Goal: Transaction & Acquisition: Purchase product/service

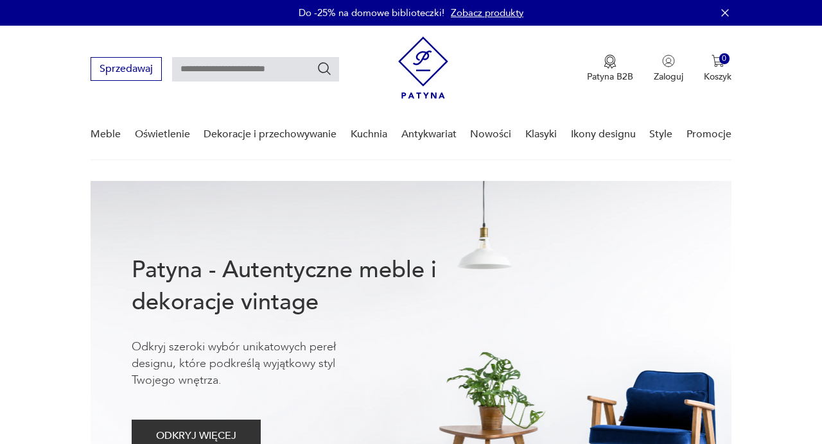
click at [194, 76] on input "text" at bounding box center [255, 69] width 167 height 24
type input "**********"
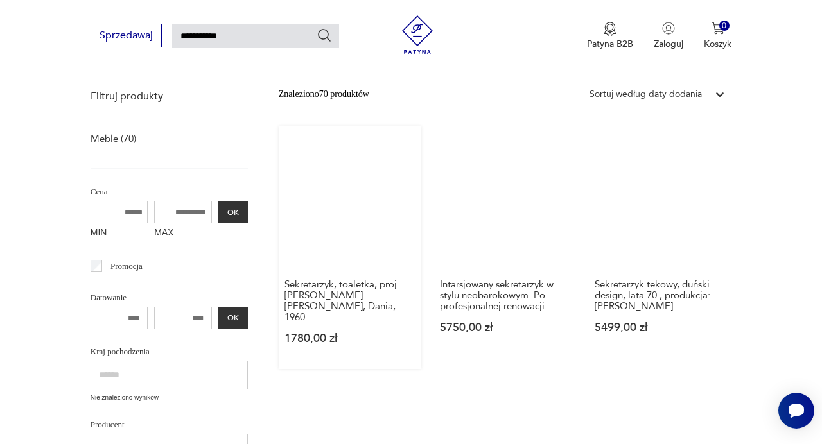
scroll to position [155, 0]
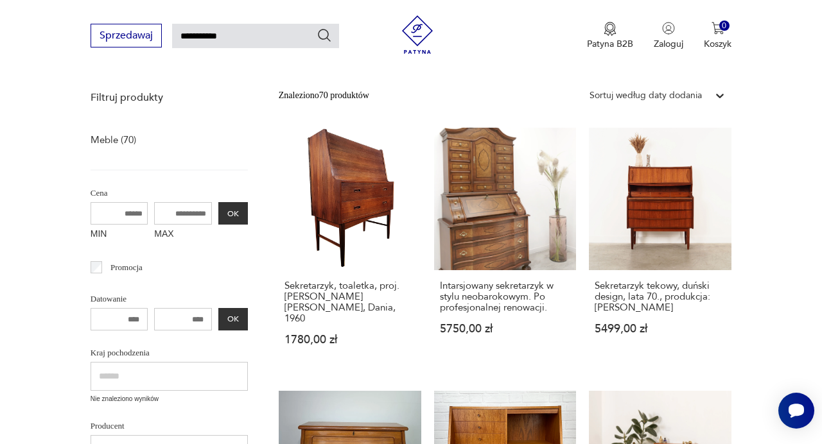
drag, startPoint x: 203, startPoint y: 214, endPoint x: 160, endPoint y: 214, distance: 43.0
click at [160, 214] on input "MAX" at bounding box center [183, 213] width 58 height 22
drag, startPoint x: 205, startPoint y: 211, endPoint x: 145, endPoint y: 211, distance: 60.3
click at [154, 211] on input "MAX" at bounding box center [183, 213] width 58 height 22
click at [169, 215] on input "MAX" at bounding box center [183, 213] width 58 height 22
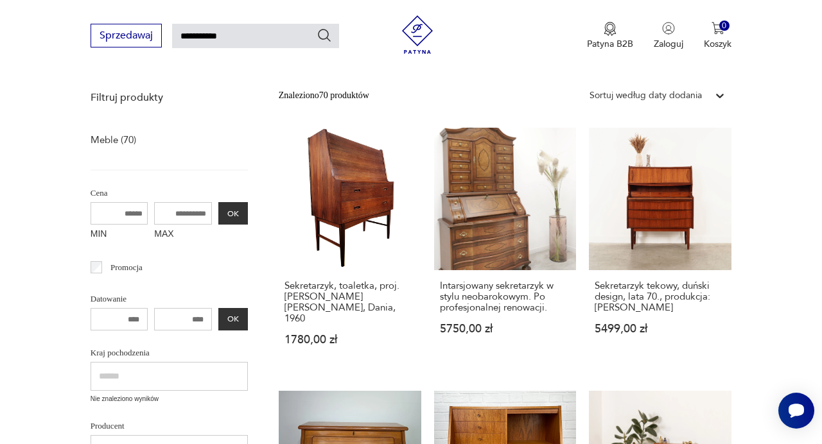
type input "*"
click at [236, 218] on button "OK" at bounding box center [233, 213] width 30 height 22
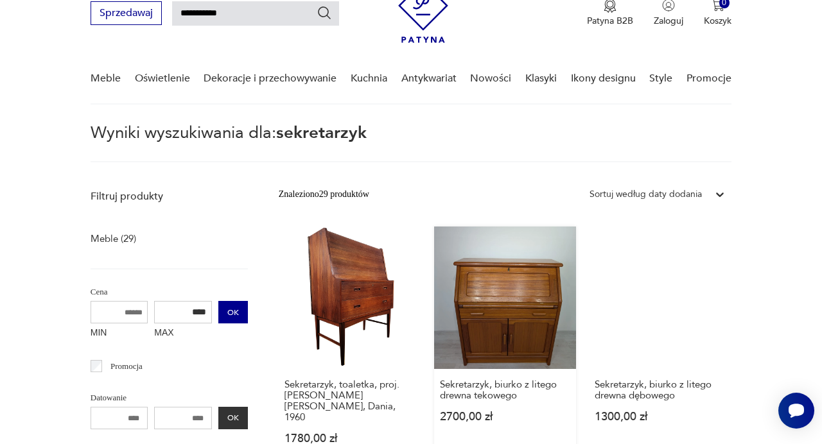
scroll to position [55, 0]
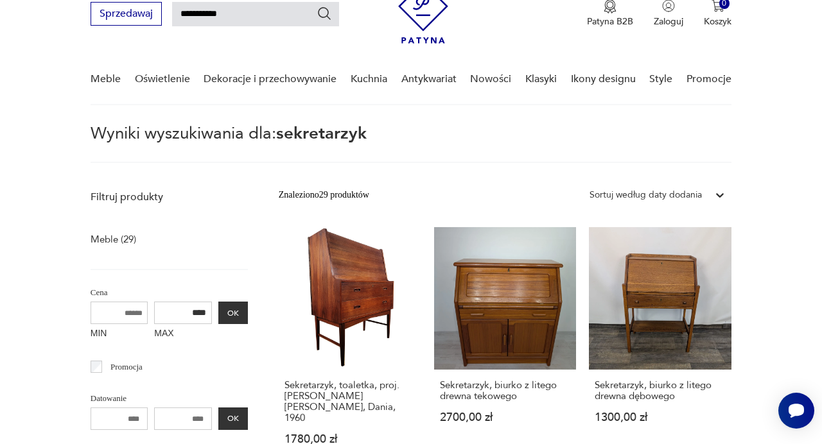
click at [205, 315] on input "****" at bounding box center [183, 313] width 58 height 22
type input "*"
click at [191, 313] on input "MAX" at bounding box center [183, 313] width 58 height 22
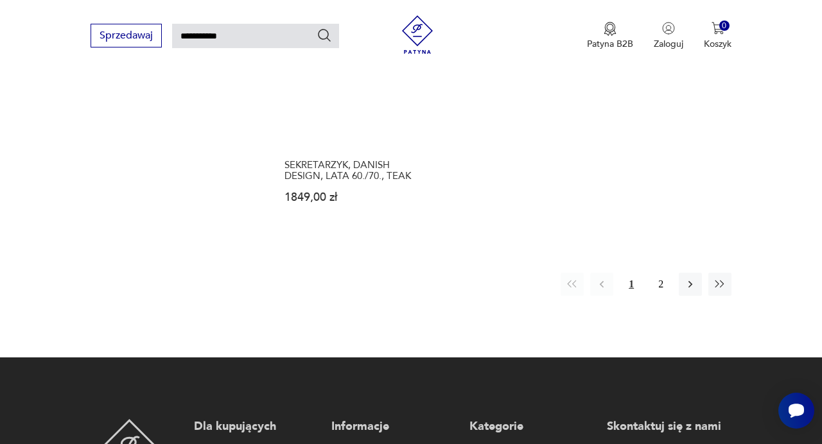
scroll to position [1560, 0]
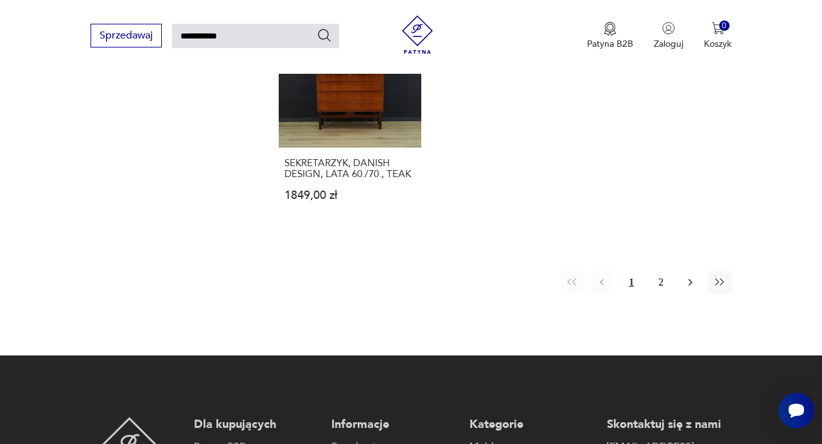
click at [688, 276] on icon "button" at bounding box center [690, 282] width 13 height 13
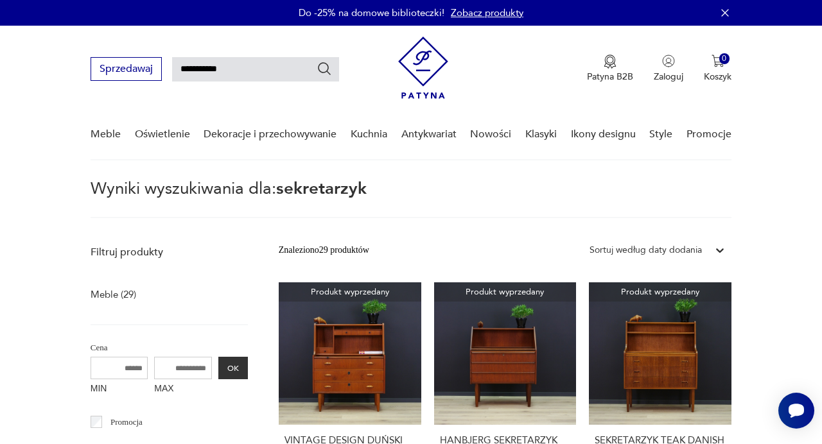
scroll to position [19, 0]
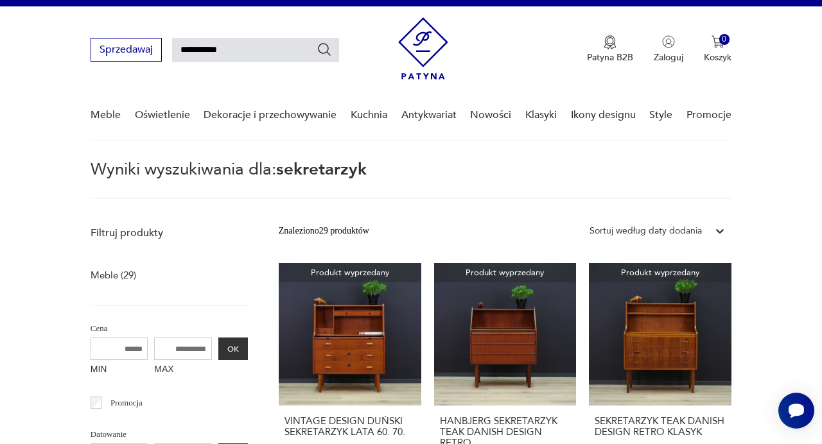
click at [229, 45] on input "**********" at bounding box center [255, 50] width 167 height 24
drag, startPoint x: 229, startPoint y: 45, endPoint x: 140, endPoint y: 45, distance: 89.2
click at [172, 45] on input "**********" at bounding box center [255, 50] width 167 height 24
drag, startPoint x: 234, startPoint y: 47, endPoint x: 156, endPoint y: 47, distance: 77.7
click at [172, 47] on input "**********" at bounding box center [255, 50] width 167 height 24
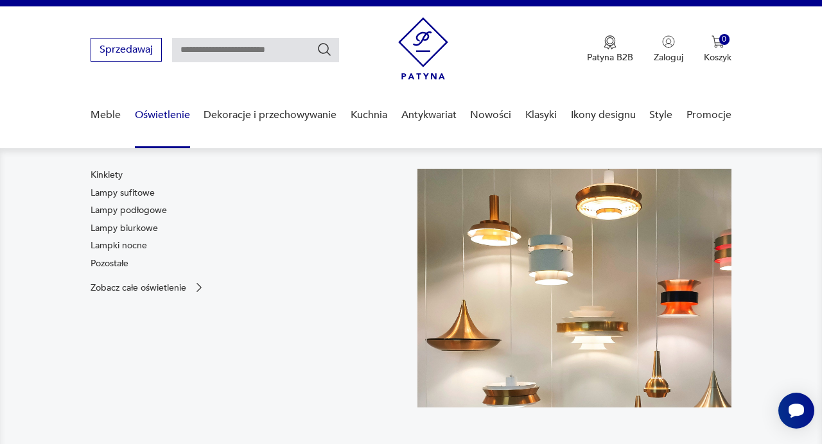
scroll to position [13, 0]
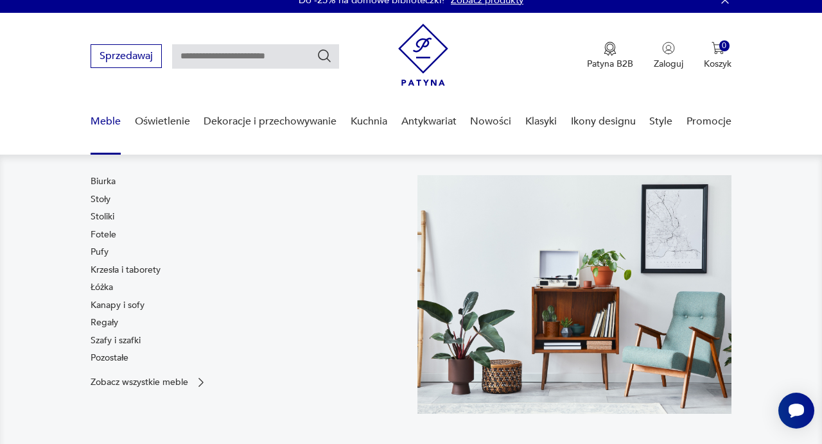
click at [105, 126] on link "Meble" at bounding box center [106, 121] width 30 height 49
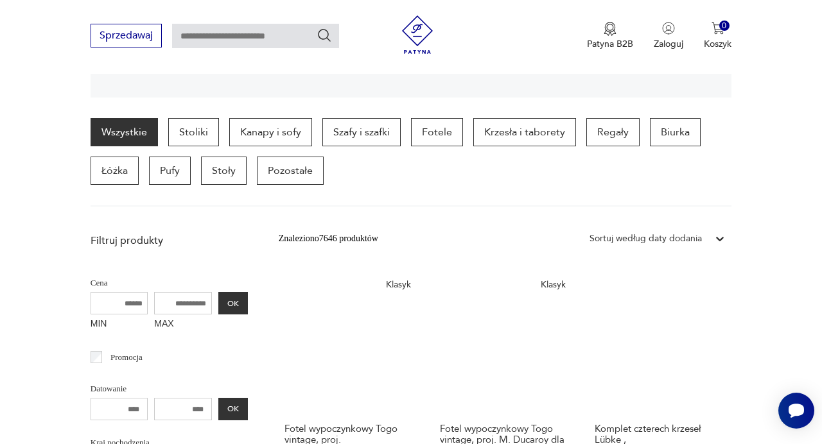
scroll to position [306, 0]
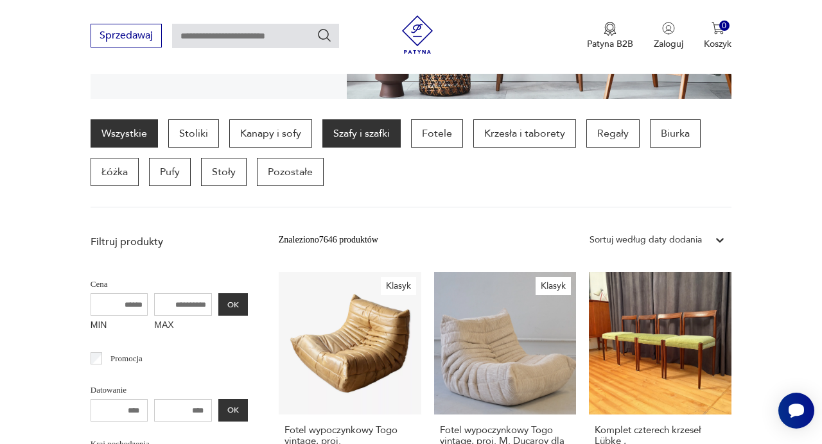
click at [339, 132] on p "Szafy i szafki" at bounding box center [361, 133] width 78 height 28
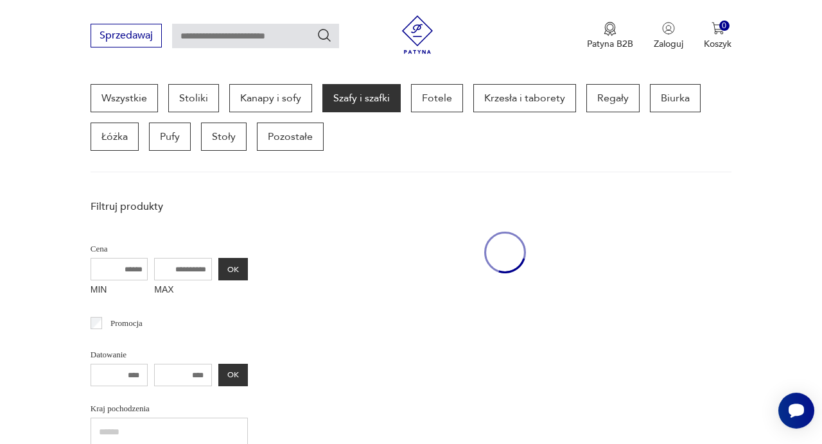
scroll to position [341, 0]
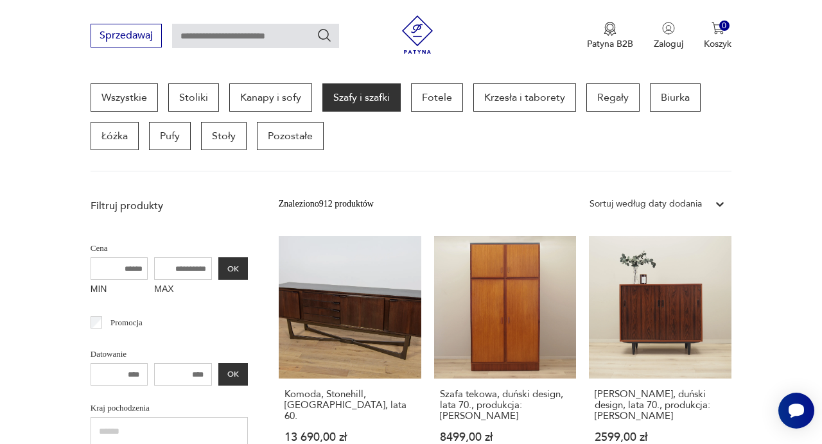
click at [126, 267] on input "MIN" at bounding box center [120, 268] width 58 height 22
type input "****"
click at [184, 270] on input "MAX" at bounding box center [183, 268] width 58 height 22
type input "****"
click at [234, 272] on button "OK" at bounding box center [233, 268] width 30 height 22
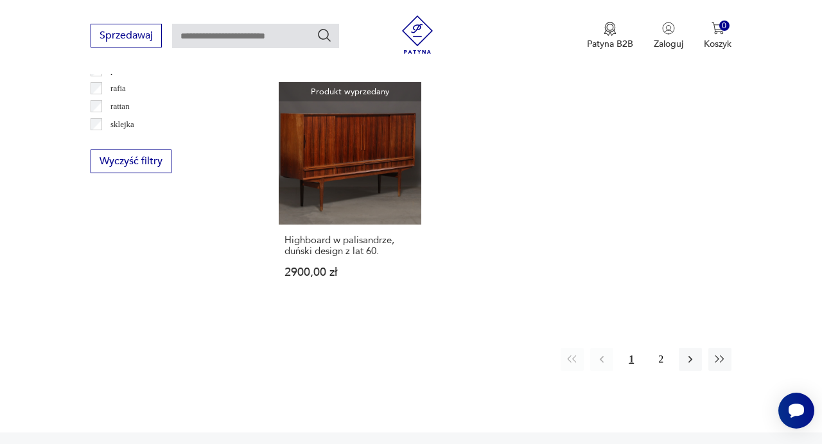
scroll to position [1792, 0]
click at [690, 354] on icon "button" at bounding box center [690, 360] width 13 height 13
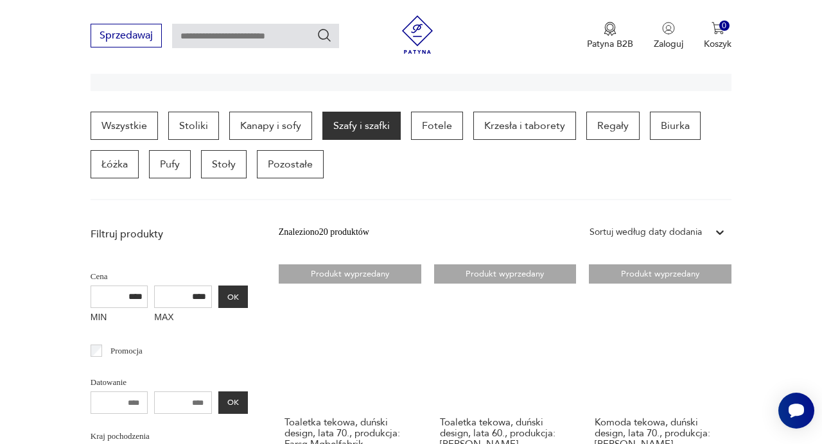
scroll to position [302, 0]
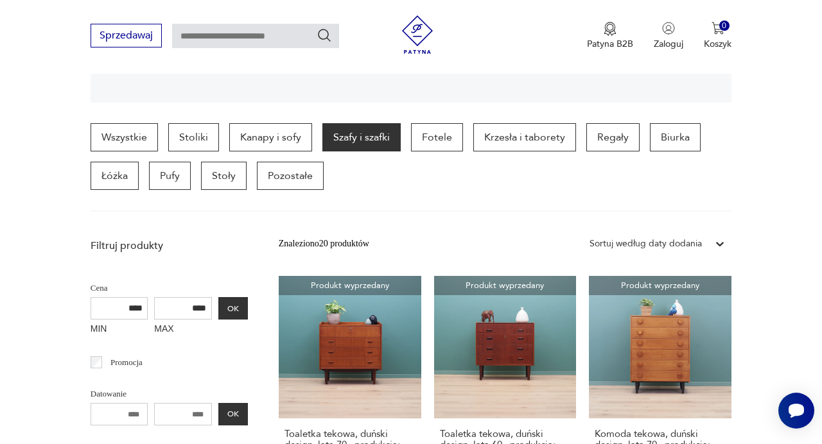
click at [144, 313] on input "****" at bounding box center [120, 308] width 58 height 22
type input "*"
type input "****"
drag, startPoint x: 209, startPoint y: 309, endPoint x: 160, endPoint y: 308, distance: 48.1
click at [160, 309] on input "****" at bounding box center [183, 308] width 58 height 22
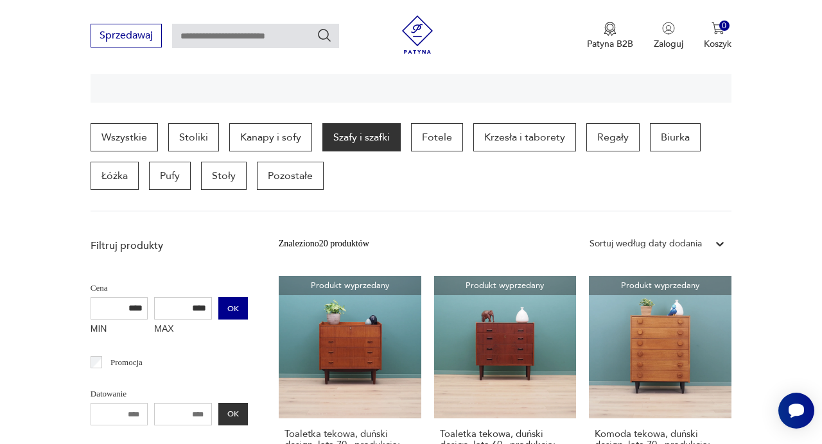
type input "****"
click at [239, 315] on button "OK" at bounding box center [233, 308] width 30 height 22
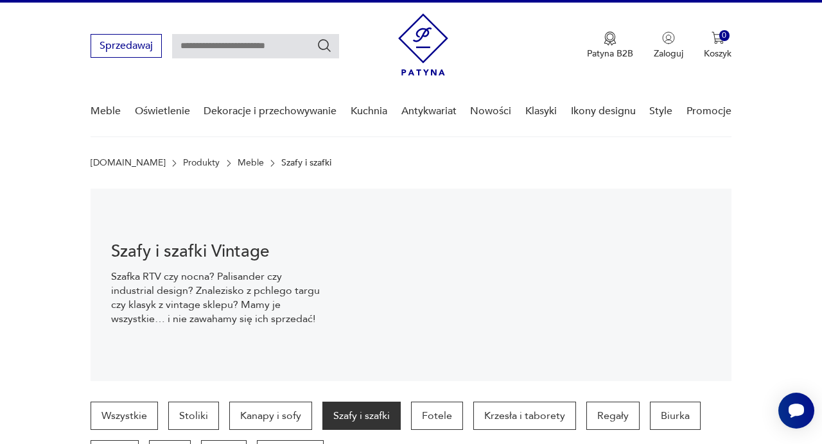
scroll to position [31, 0]
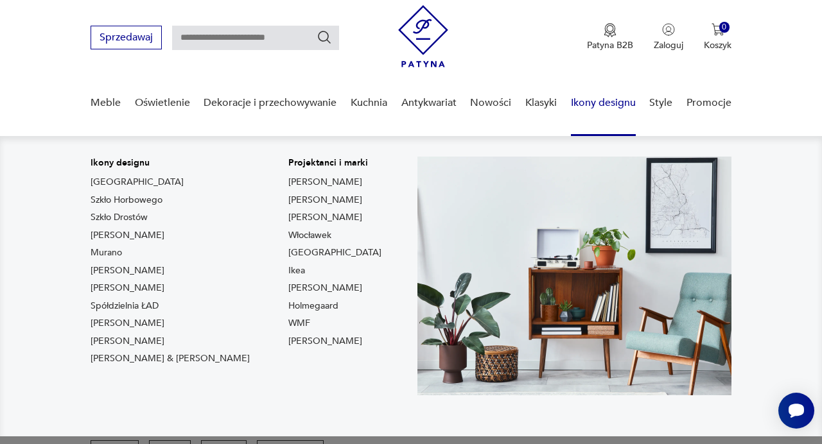
click at [591, 99] on link "Ikony designu" at bounding box center [603, 102] width 65 height 49
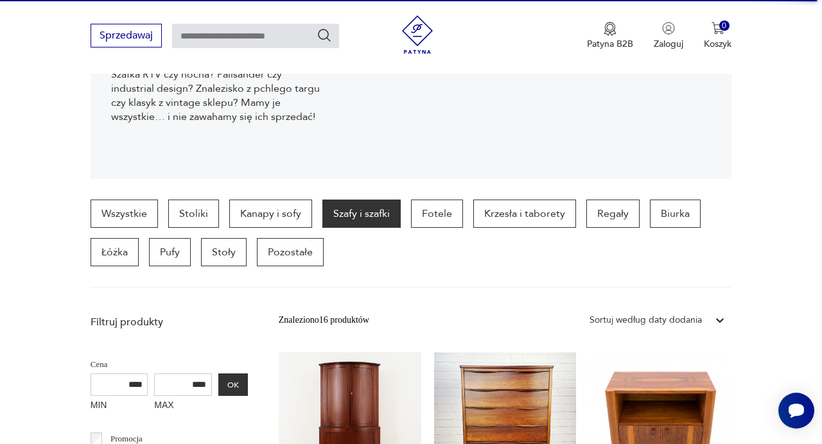
scroll to position [6, 0]
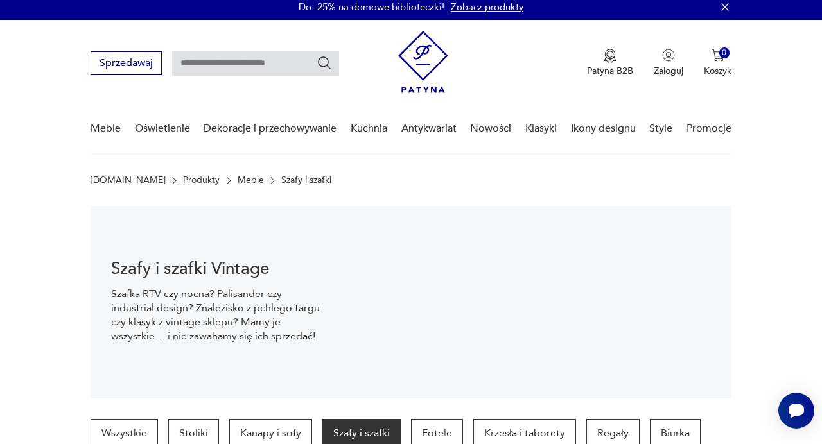
click at [203, 69] on input "text" at bounding box center [255, 63] width 167 height 24
type input "*********"
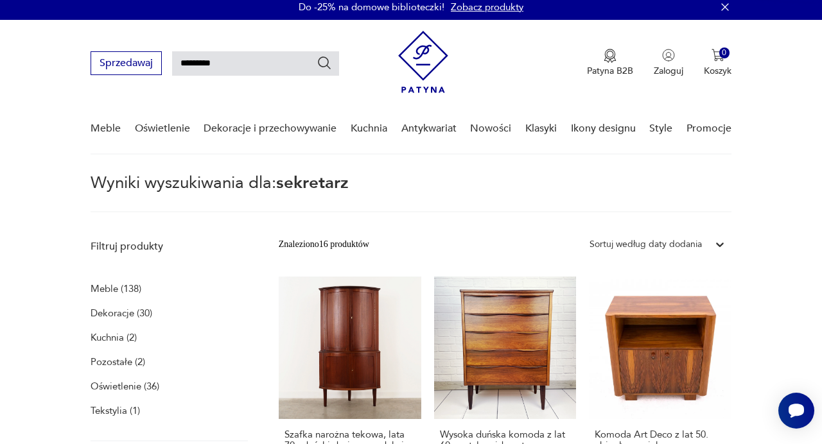
type input "*********"
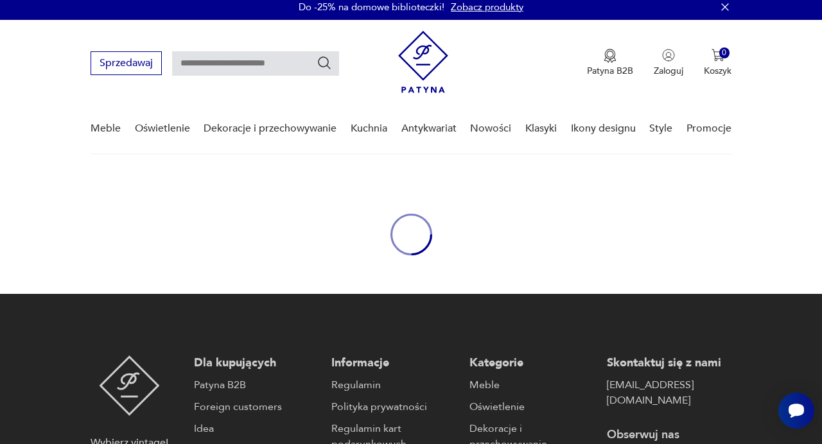
type input "*********"
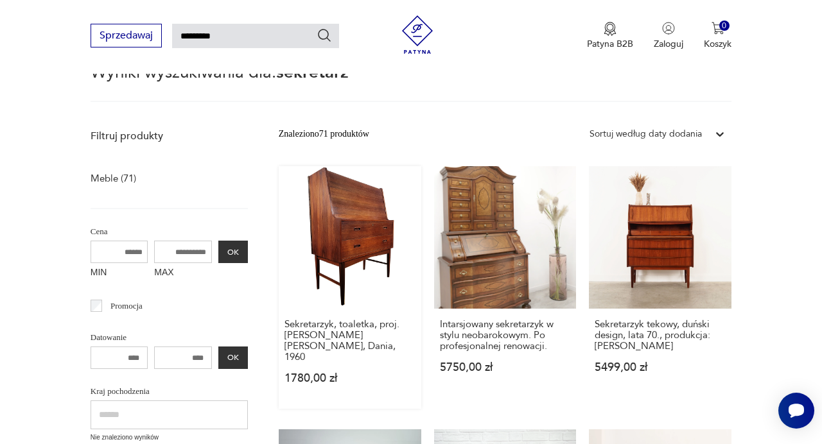
scroll to position [116, 0]
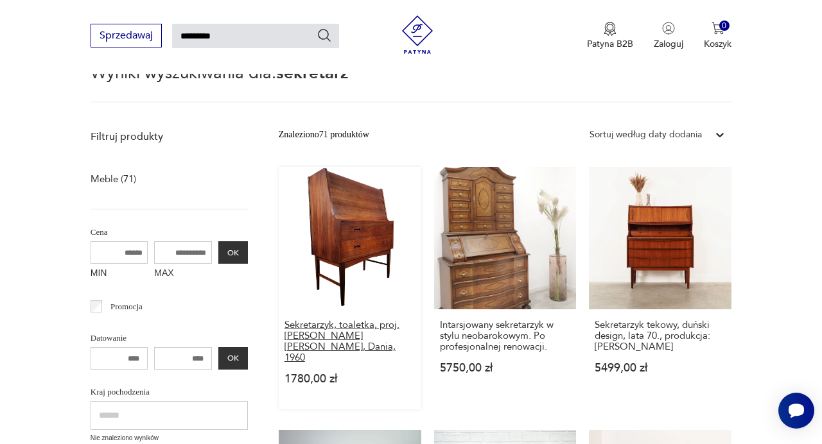
click at [334, 341] on h3 "Sekretarzyk, toaletka, proj. [PERSON_NAME] [PERSON_NAME], Dania, 1960" at bounding box center [349, 342] width 131 height 44
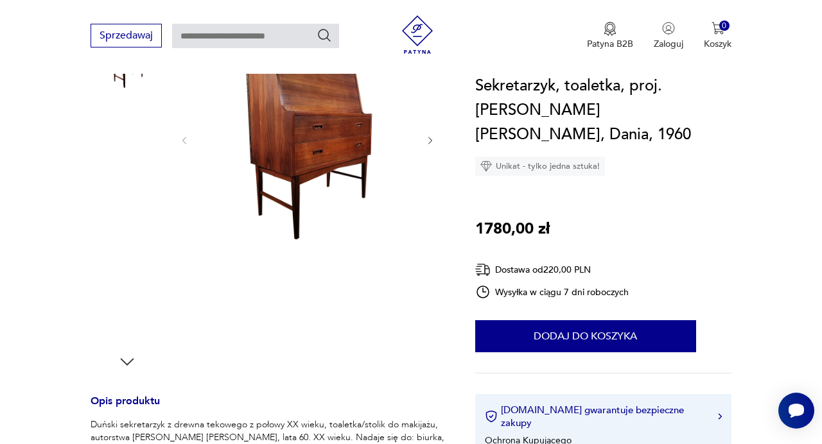
scroll to position [212, 0]
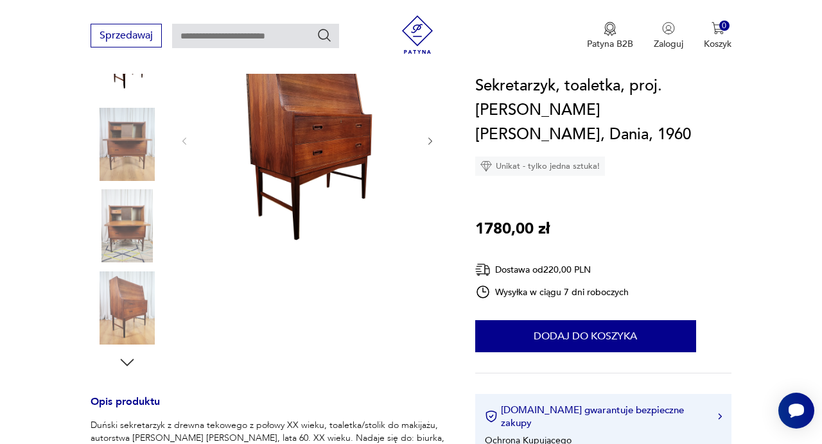
click at [433, 138] on icon "button" at bounding box center [430, 141] width 10 height 10
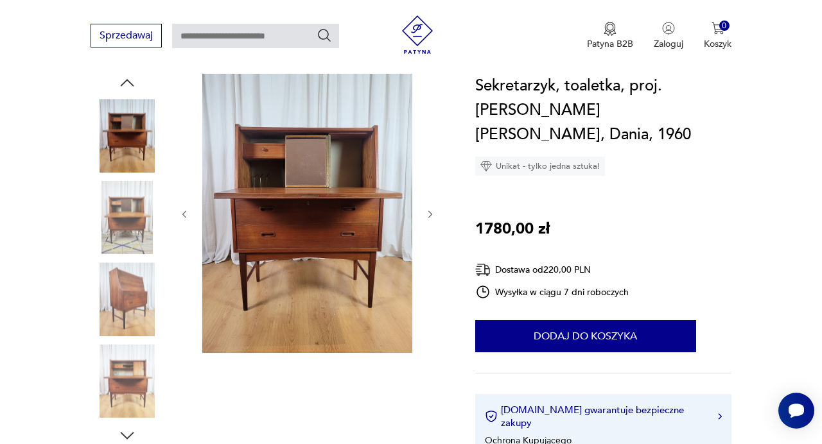
scroll to position [137, 0]
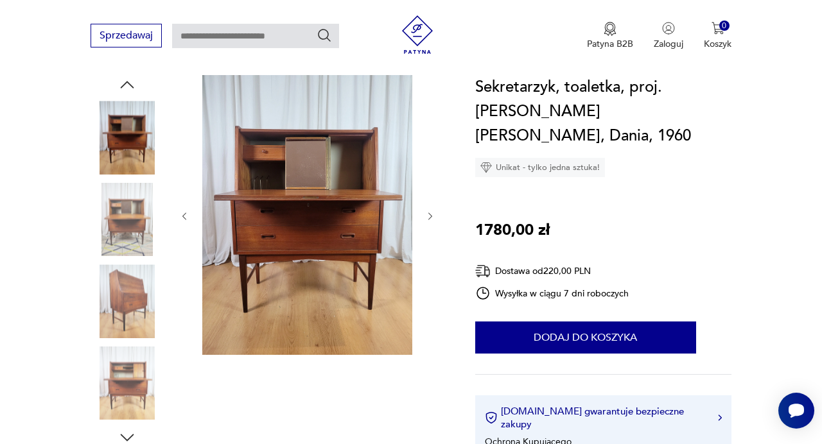
type input "*********"
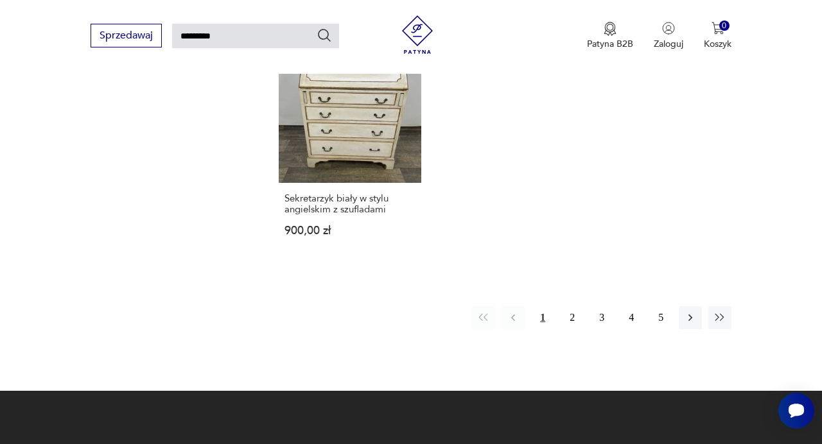
scroll to position [1576, 0]
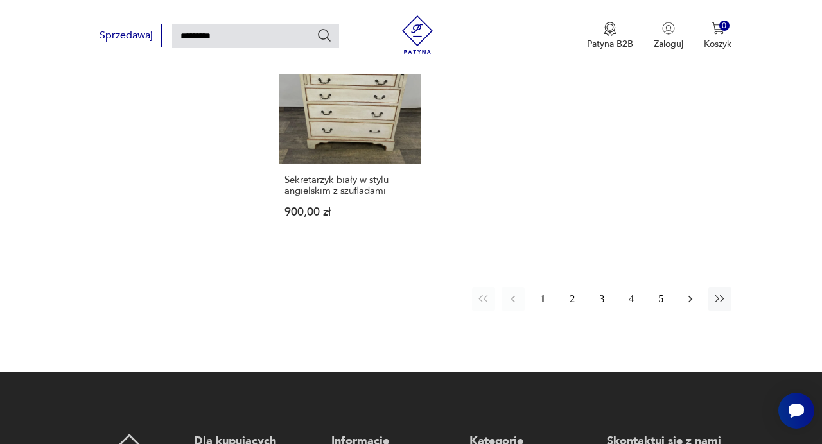
click at [691, 293] on icon "button" at bounding box center [690, 299] width 13 height 13
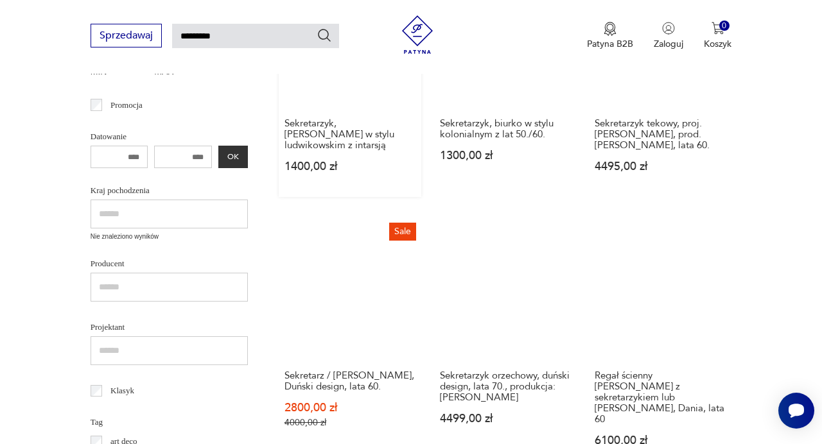
scroll to position [340, 0]
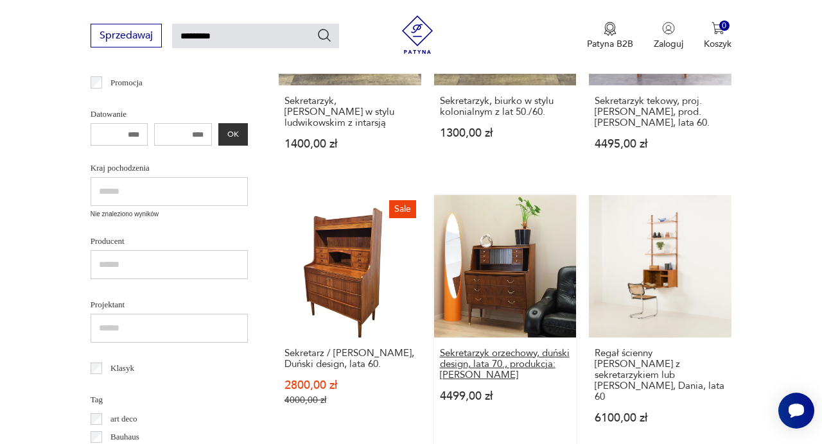
click at [449, 358] on h3 "Sekretarzyk orzechowy, duński design, lata 70., produkcja: [PERSON_NAME]" at bounding box center [505, 364] width 131 height 33
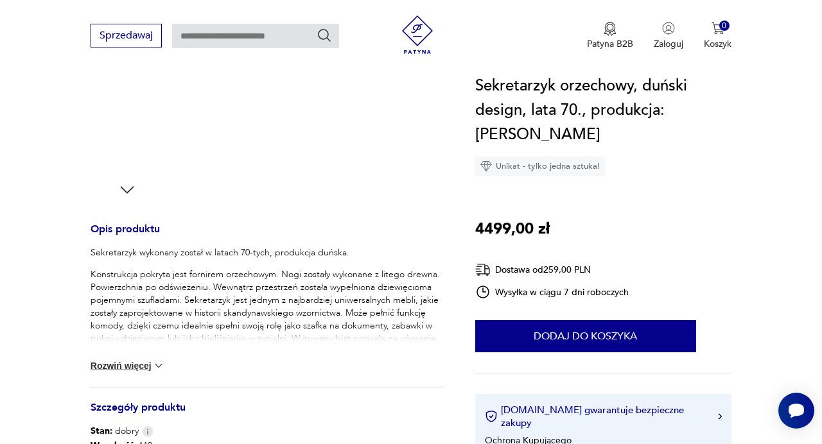
scroll to position [421, 0]
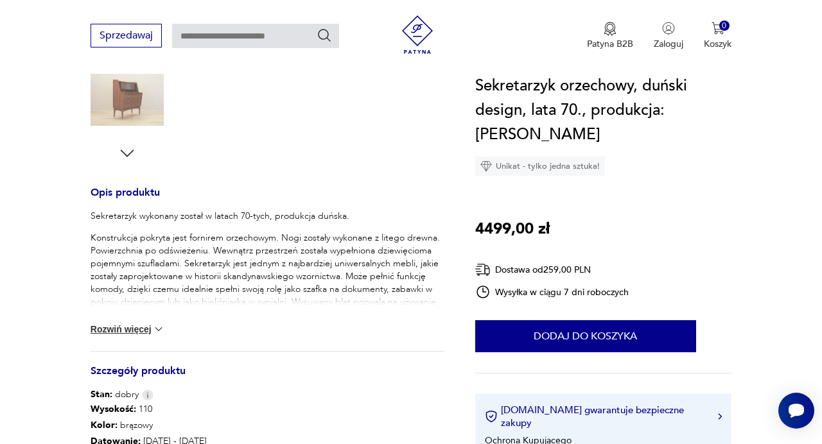
click at [155, 330] on img at bounding box center [158, 329] width 13 height 13
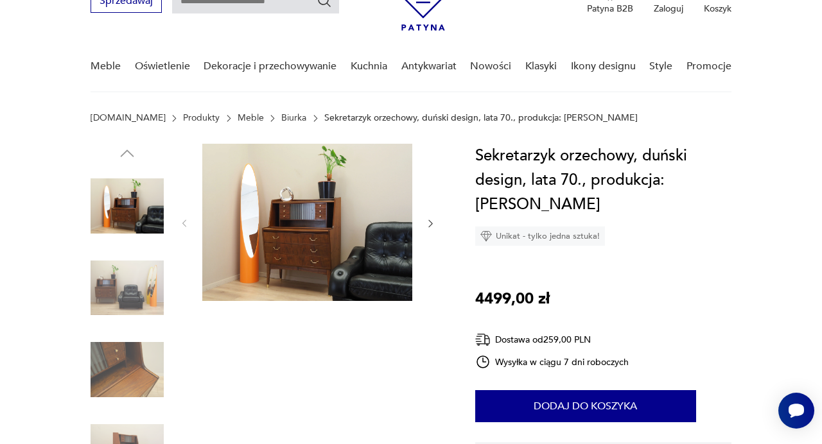
scroll to position [67, 0]
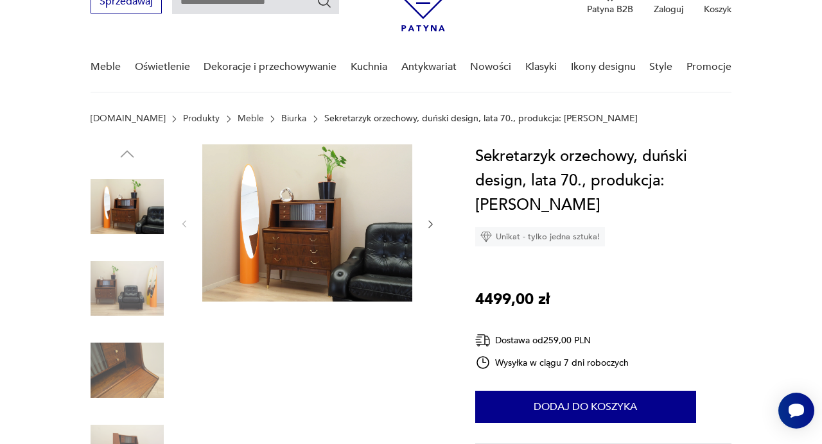
click at [139, 217] on img at bounding box center [127, 206] width 73 height 73
click at [331, 227] on img at bounding box center [307, 222] width 210 height 157
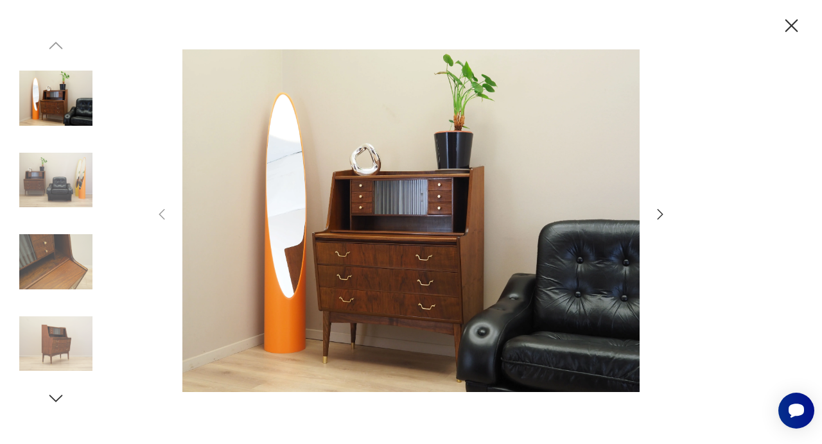
click at [659, 218] on icon "button" at bounding box center [660, 214] width 6 height 10
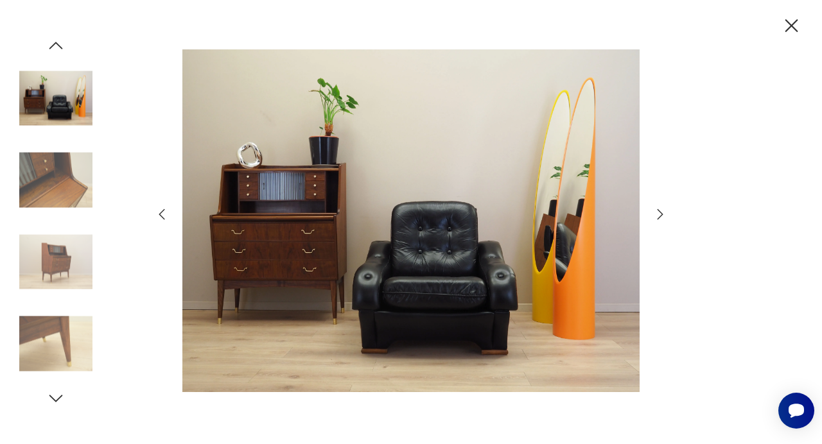
click at [659, 217] on icon "button" at bounding box center [659, 214] width 15 height 15
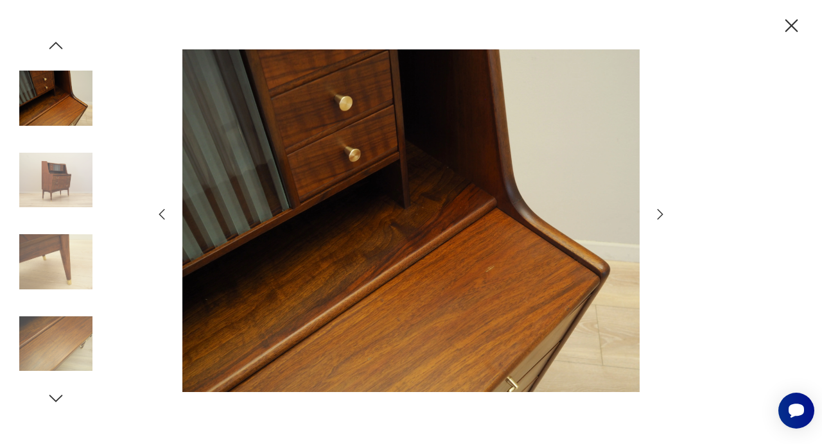
click at [659, 217] on icon "button" at bounding box center [659, 214] width 15 height 15
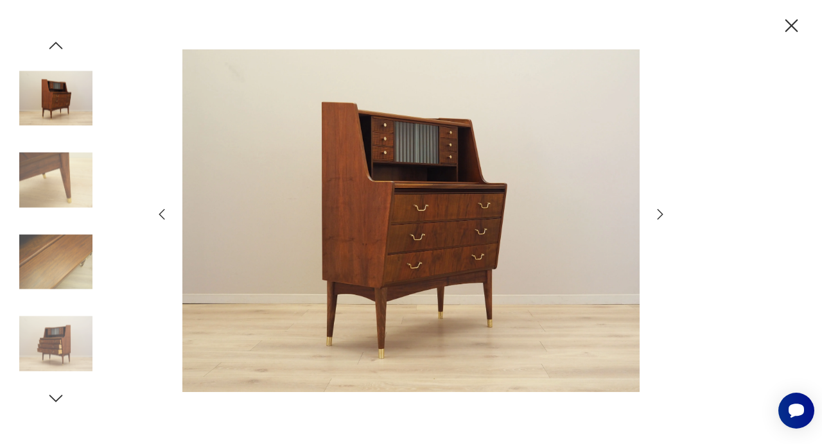
click at [659, 217] on icon "button" at bounding box center [659, 214] width 15 height 15
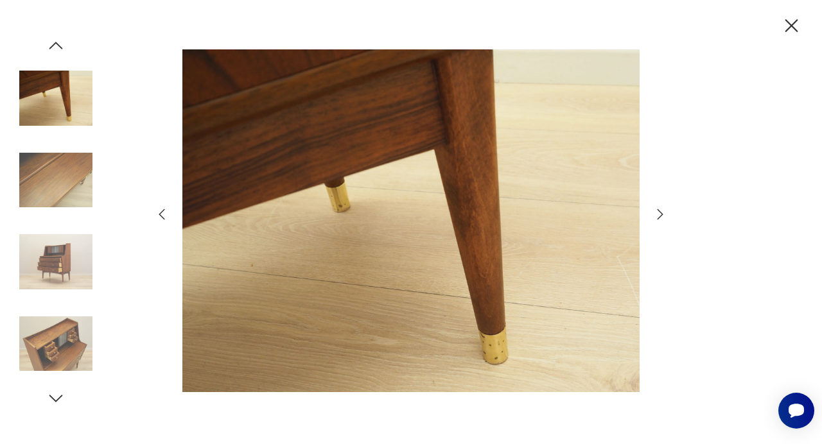
click at [659, 217] on icon "button" at bounding box center [659, 214] width 15 height 15
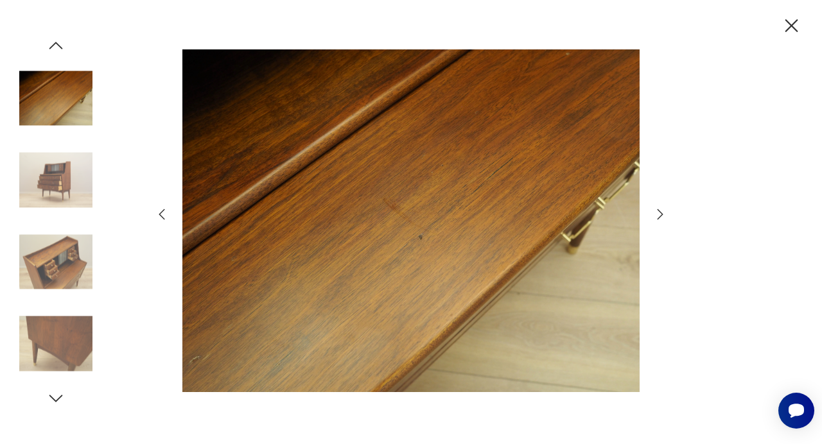
click at [659, 217] on icon "button" at bounding box center [659, 214] width 15 height 15
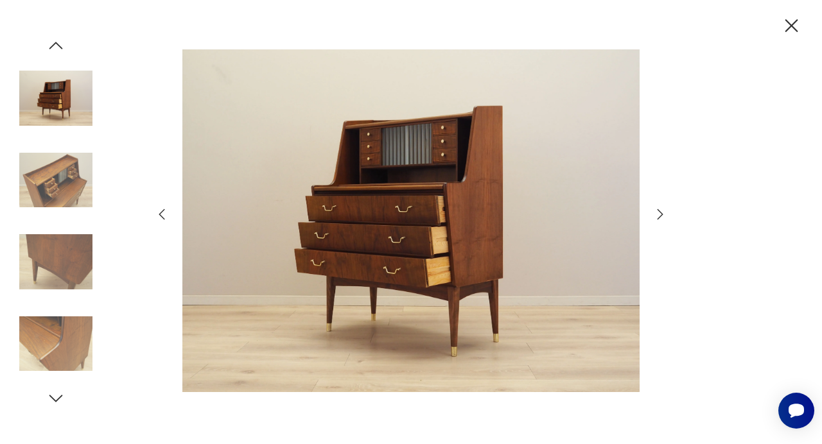
click at [659, 217] on icon "button" at bounding box center [659, 214] width 15 height 15
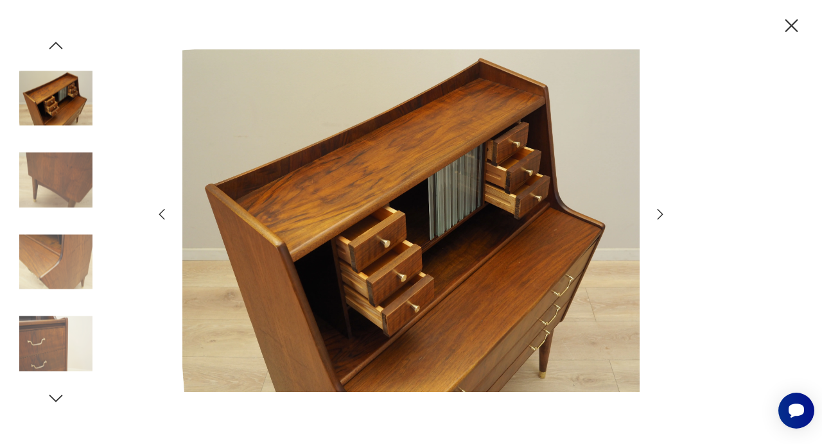
click at [659, 217] on icon "button" at bounding box center [659, 214] width 15 height 15
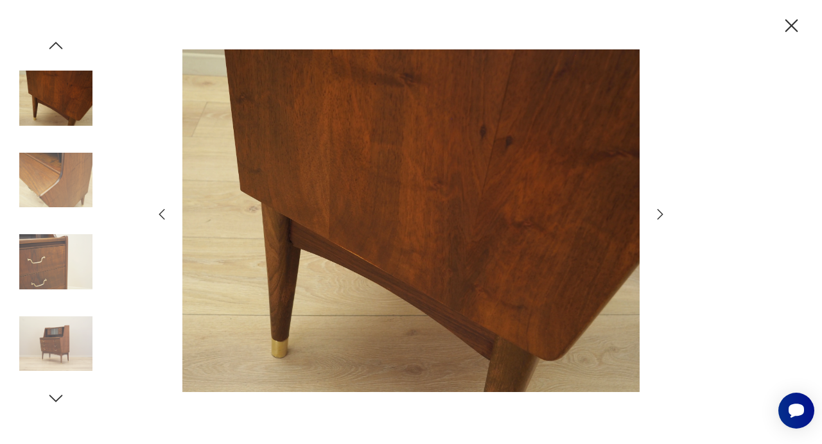
click at [660, 213] on icon "button" at bounding box center [659, 214] width 15 height 15
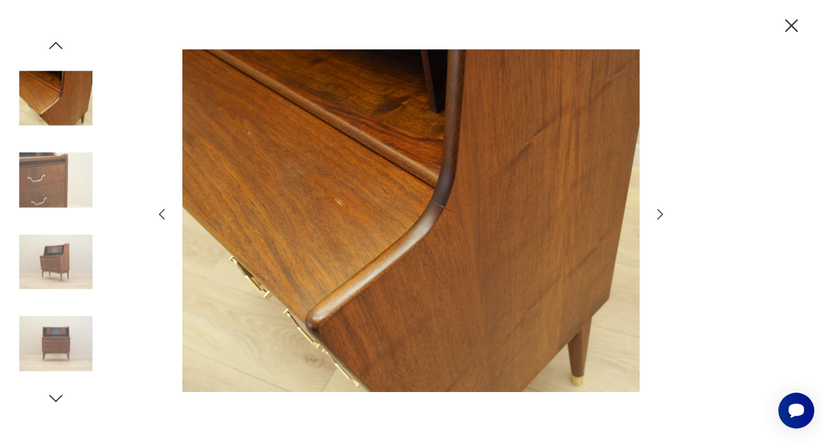
click at [660, 213] on icon "button" at bounding box center [659, 214] width 15 height 15
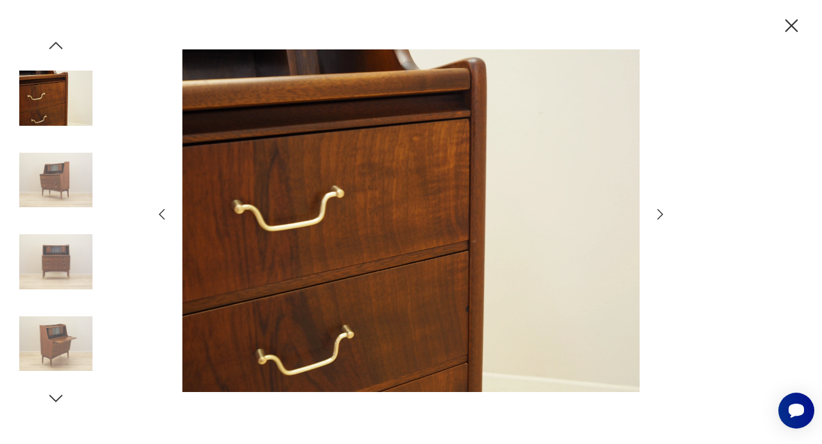
click at [660, 213] on icon "button" at bounding box center [659, 214] width 15 height 15
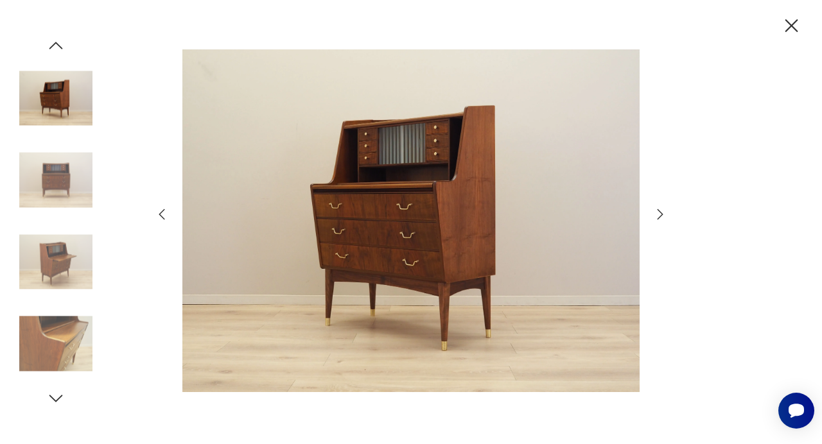
click at [797, 29] on icon "button" at bounding box center [791, 26] width 22 height 22
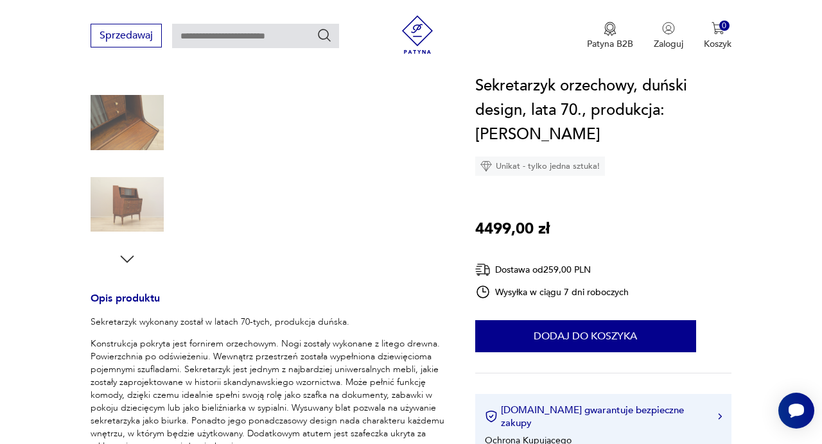
scroll to position [62, 0]
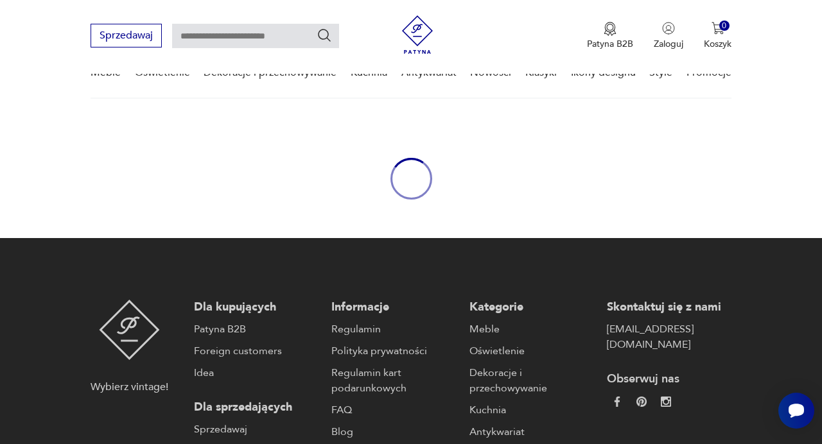
type input "*********"
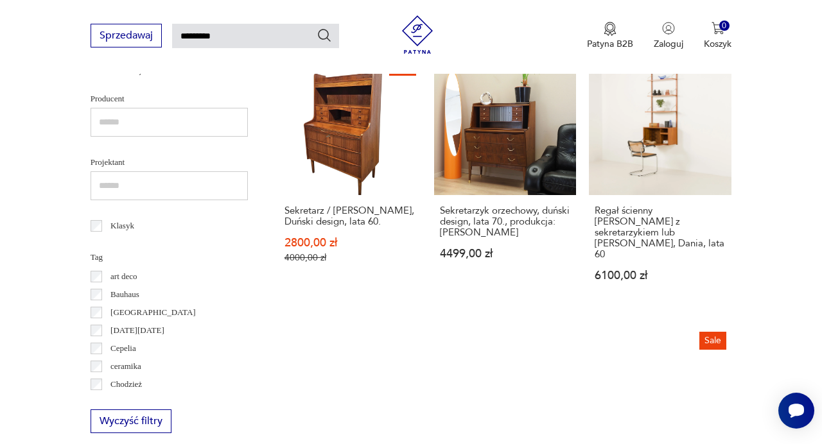
scroll to position [460, 0]
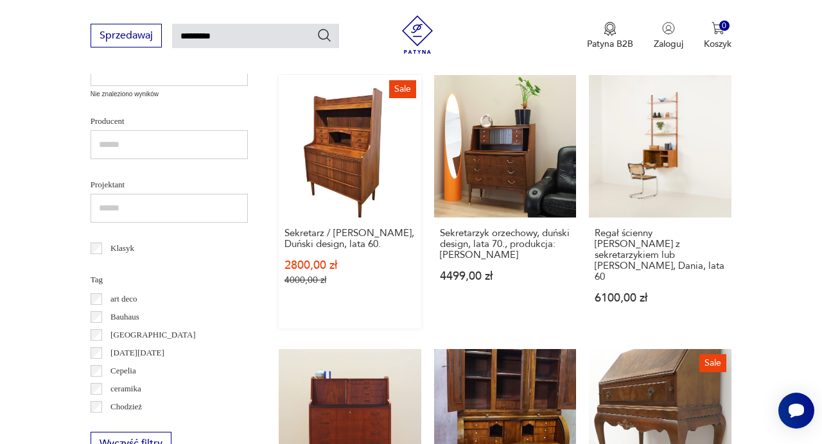
click at [322, 166] on link "Sale Sekretarz / [PERSON_NAME], Duński design, lata 60. 2800,00 zł 4000,00 zł" at bounding box center [350, 202] width 142 height 254
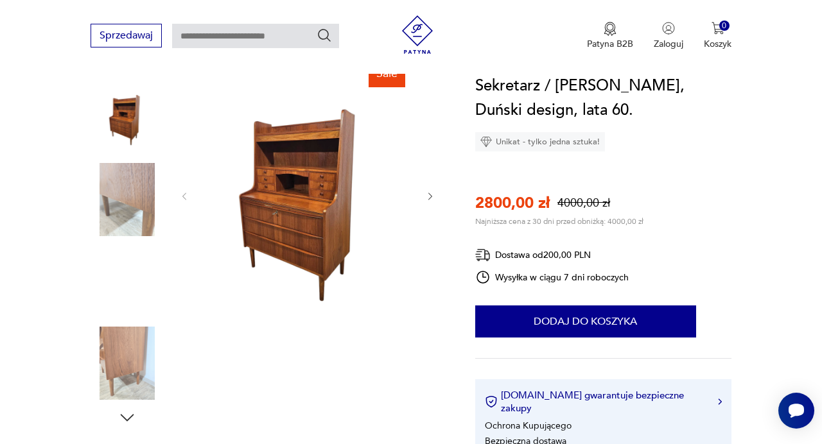
scroll to position [155, 0]
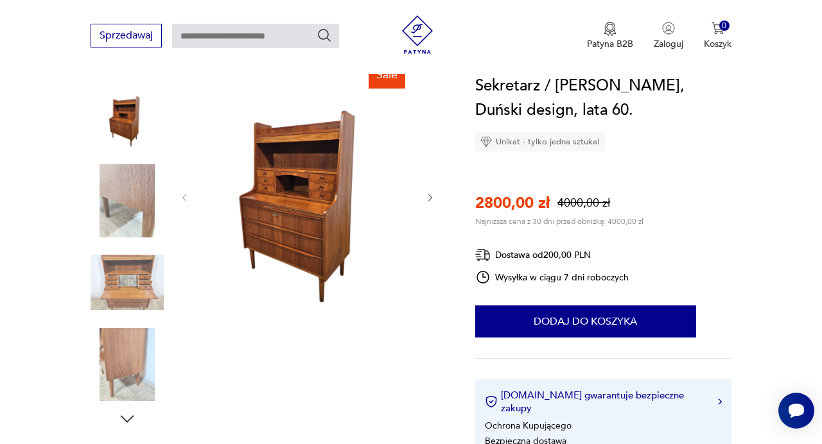
click at [137, 270] on img at bounding box center [127, 282] width 73 height 73
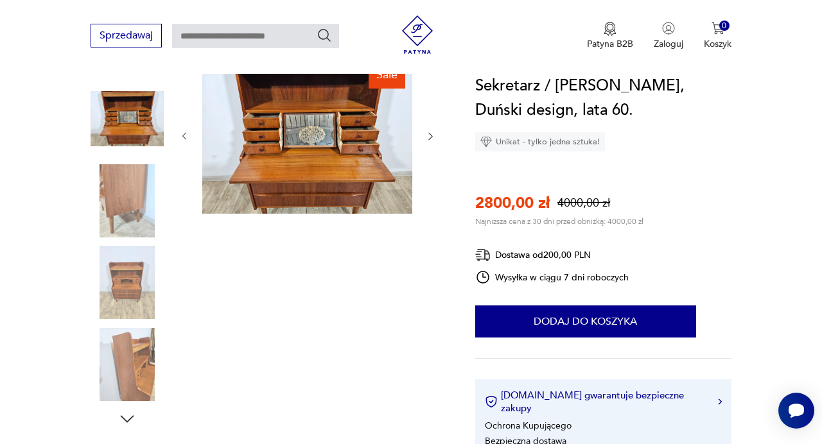
click at [318, 128] on img at bounding box center [307, 134] width 210 height 157
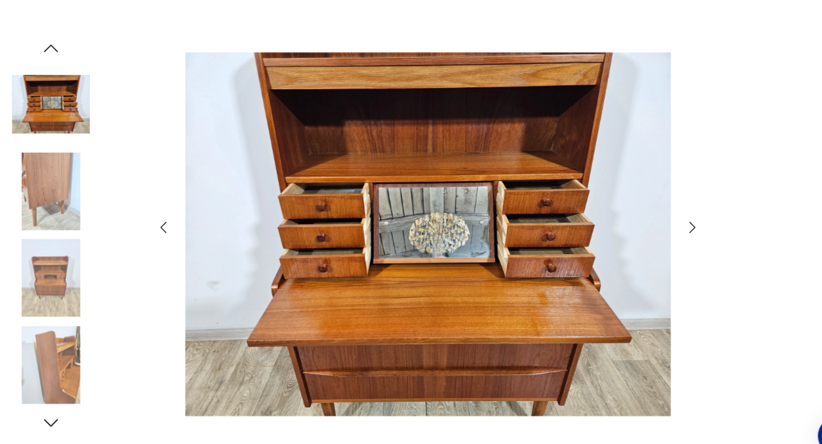
click at [663, 215] on icon "button" at bounding box center [659, 214] width 15 height 15
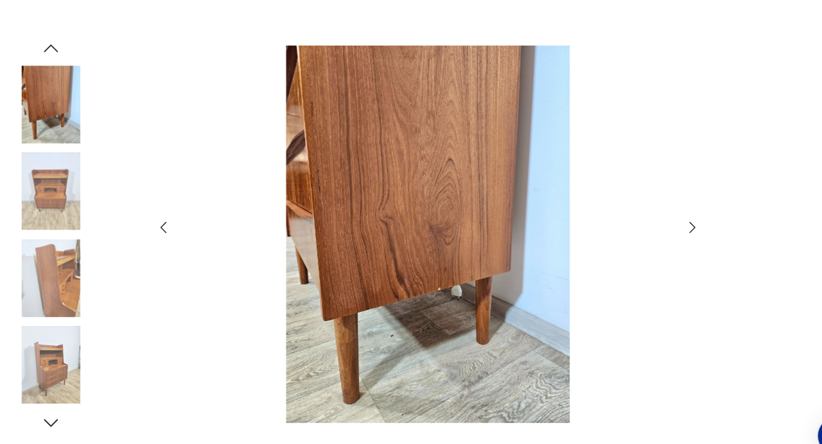
click at [663, 215] on icon "button" at bounding box center [659, 214] width 15 height 15
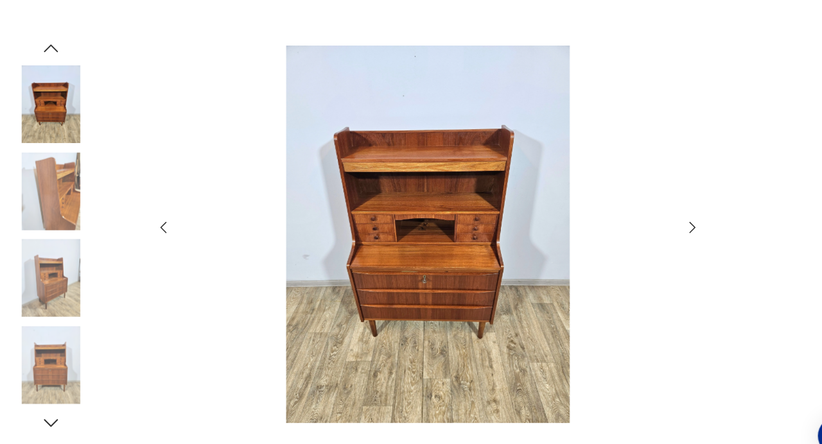
click at [663, 215] on icon "button" at bounding box center [659, 214] width 15 height 15
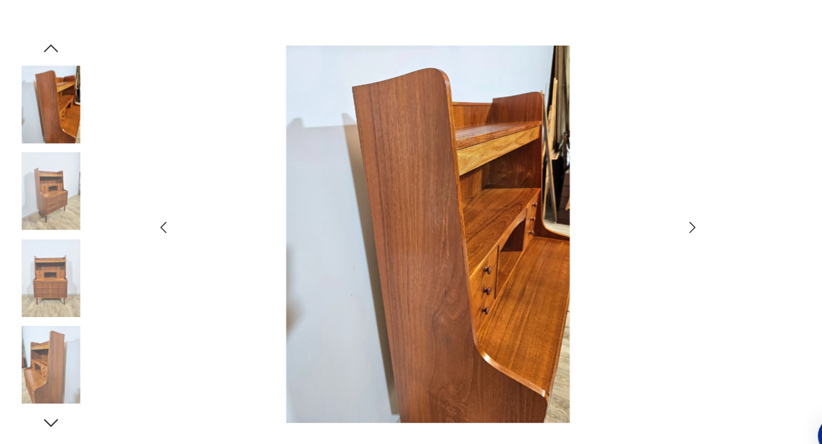
click at [663, 215] on icon "button" at bounding box center [659, 214] width 15 height 15
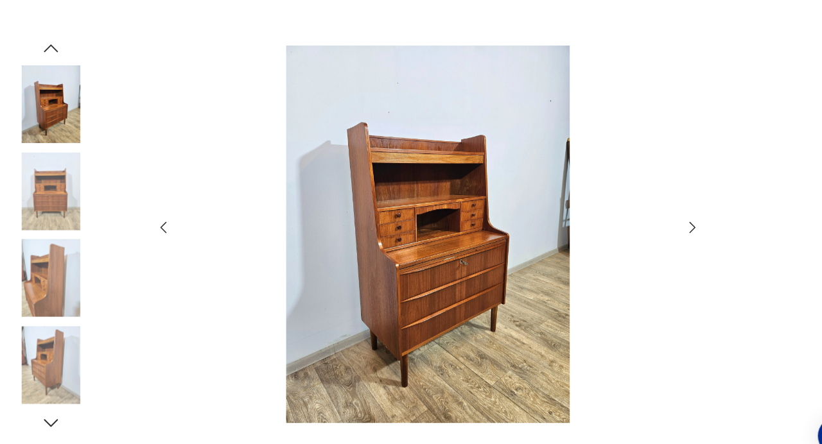
click at [663, 215] on icon "button" at bounding box center [659, 214] width 15 height 15
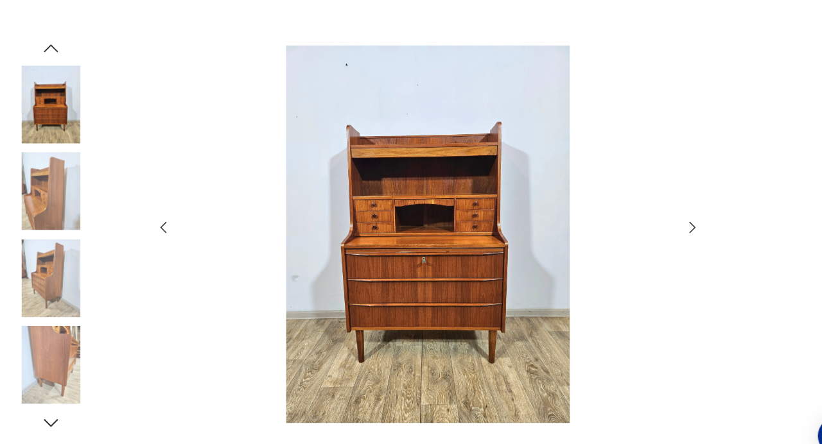
click at [663, 215] on icon "button" at bounding box center [659, 214] width 15 height 15
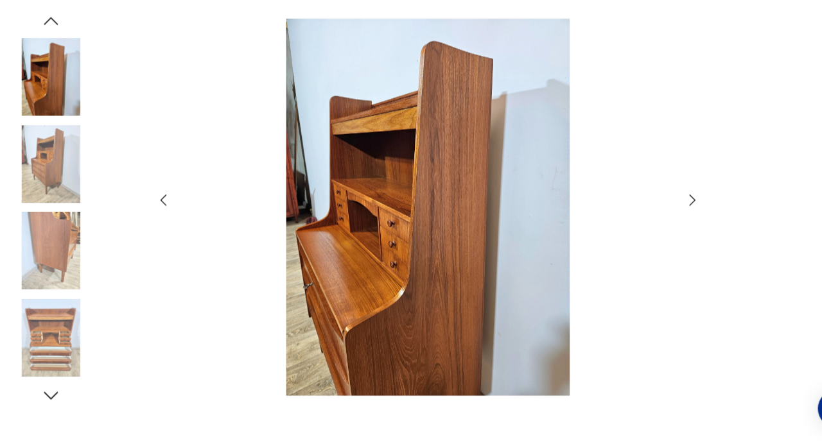
click at [667, 218] on icon "button" at bounding box center [659, 214] width 15 height 15
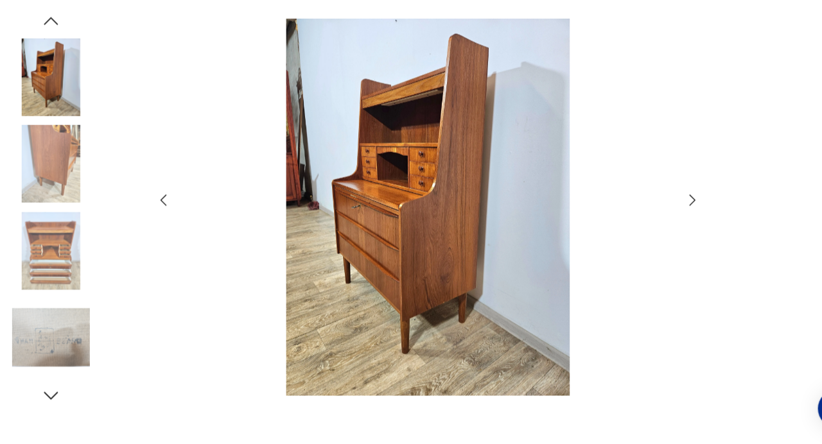
click at [667, 218] on icon "button" at bounding box center [659, 214] width 15 height 15
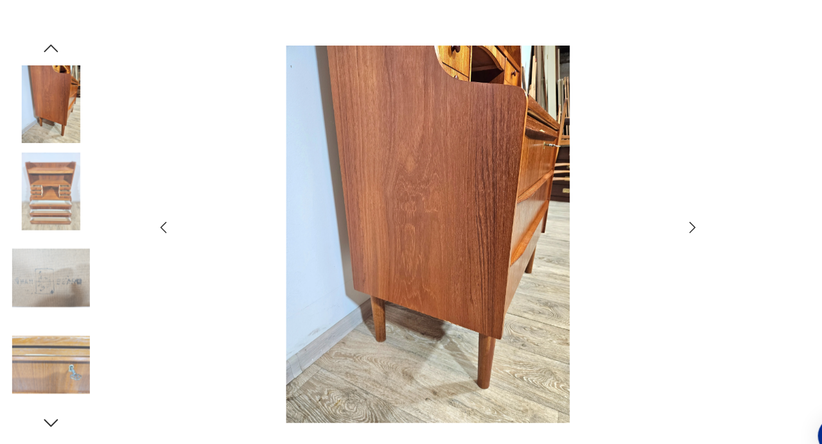
click at [60, 46] on icon "button" at bounding box center [55, 45] width 13 height 7
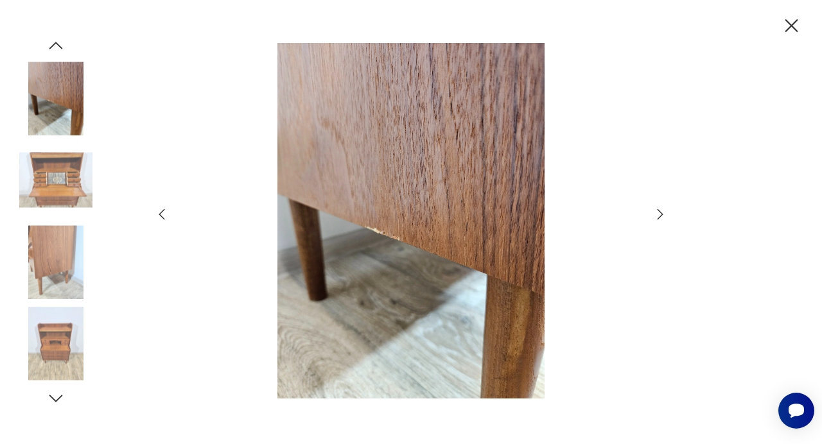
click at [796, 26] on icon "button" at bounding box center [791, 26] width 22 height 22
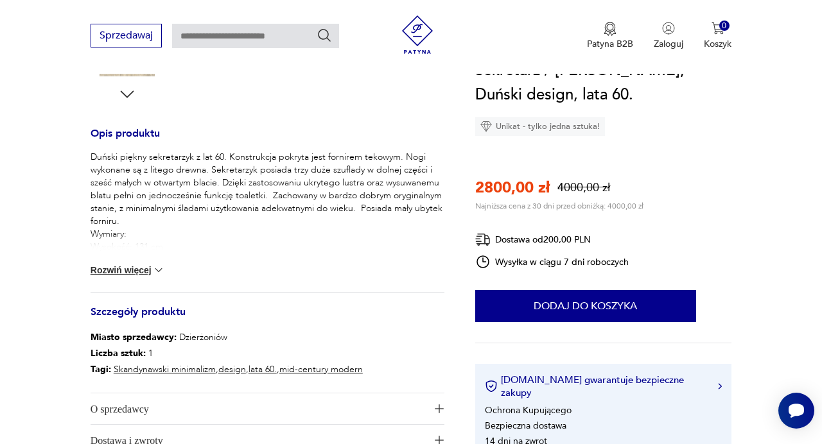
scroll to position [483, 0]
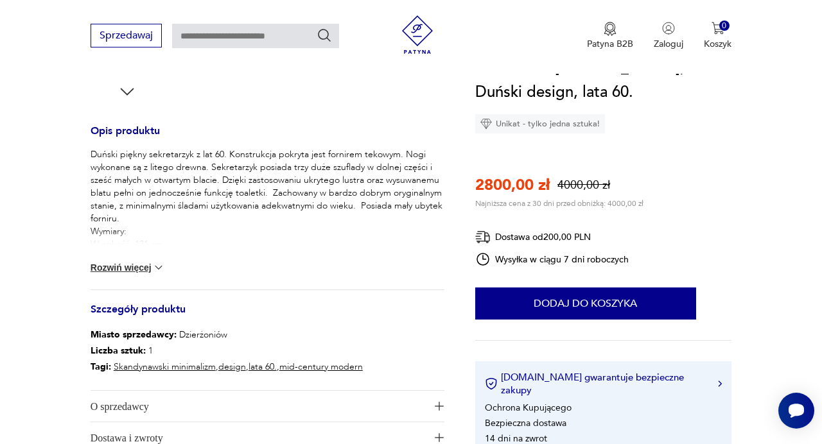
click at [156, 266] on img at bounding box center [158, 267] width 13 height 13
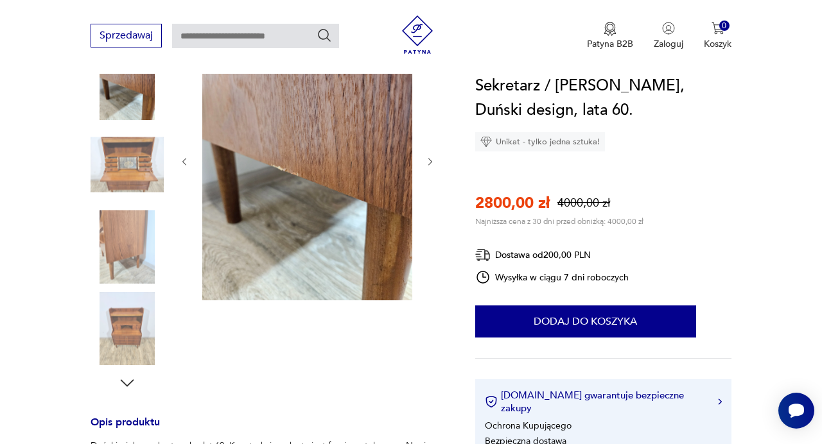
scroll to position [138, 0]
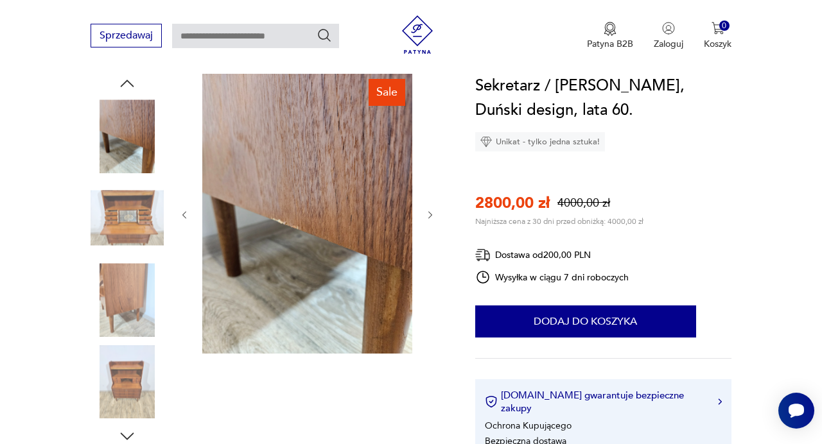
click at [429, 212] on icon "button" at bounding box center [431, 214] width 4 height 7
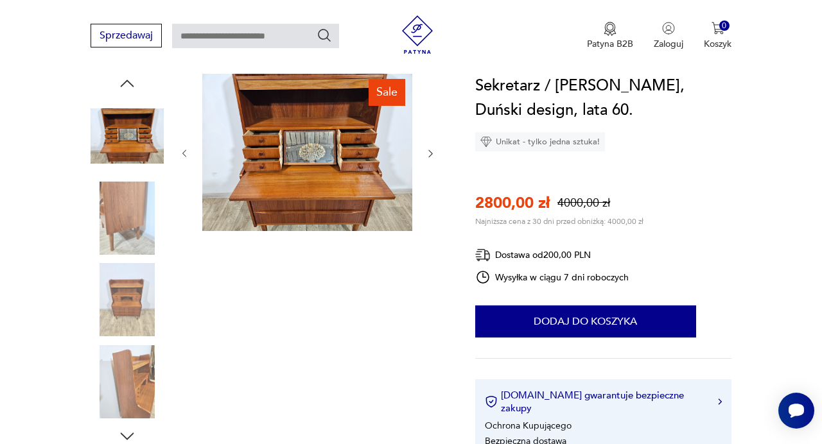
click at [429, 212] on div at bounding box center [307, 154] width 257 height 160
click at [114, 230] on img at bounding box center [127, 218] width 73 height 73
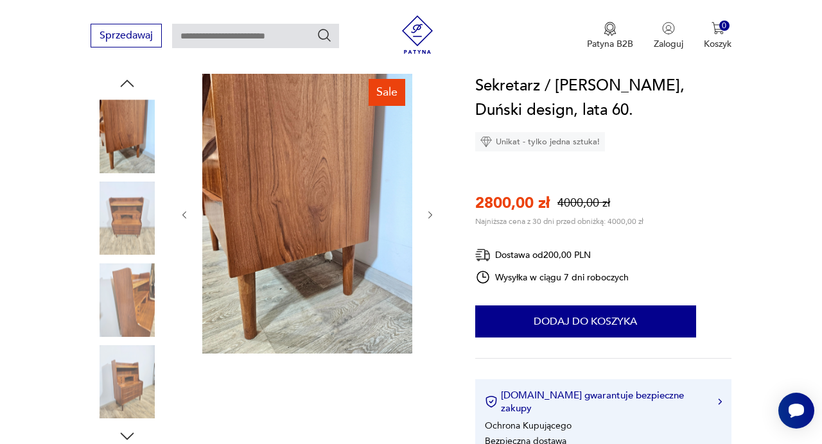
click at [131, 284] on img at bounding box center [127, 299] width 73 height 73
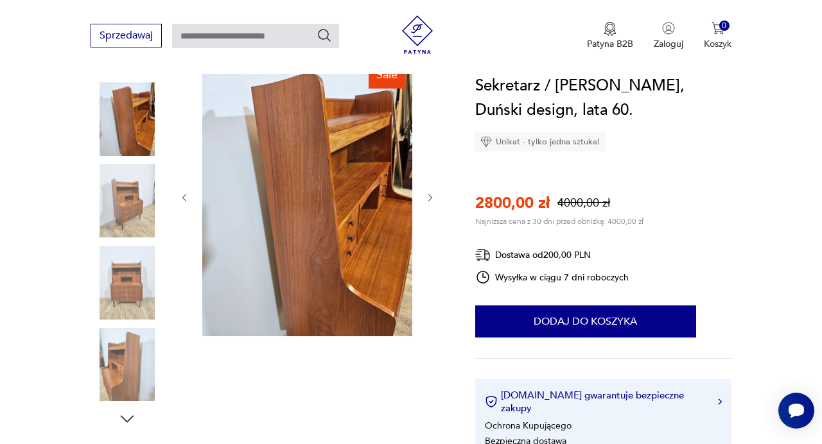
scroll to position [155, 0]
click at [119, 216] on img at bounding box center [127, 201] width 73 height 73
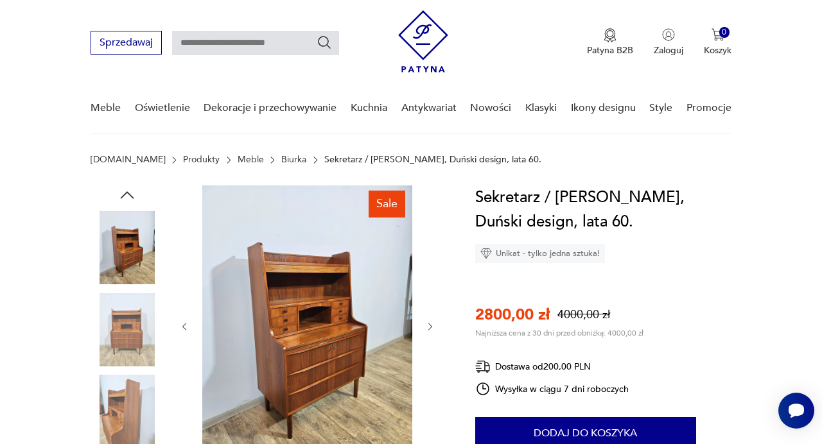
scroll to position [40, 0]
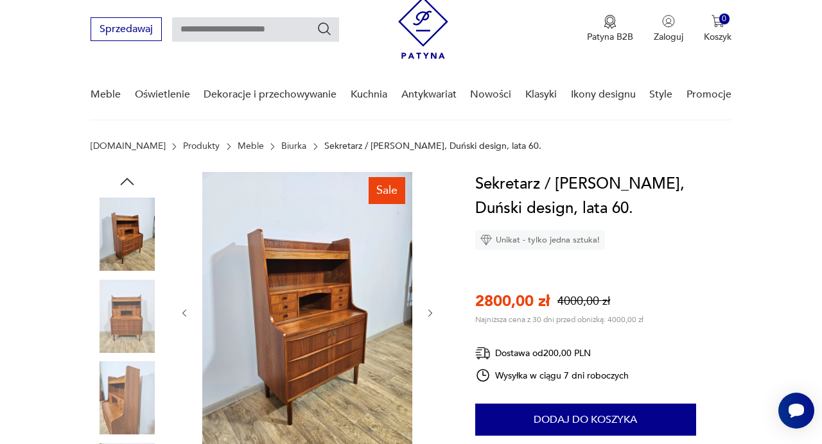
click at [45, 82] on nav "Sprzedawaj Patyna B2B Zaloguj 0 Koszyk Twój koszyk ( 0 ) Brak produktów w koszy…" at bounding box center [411, 53] width 822 height 135
